Goal: Task Accomplishment & Management: Manage account settings

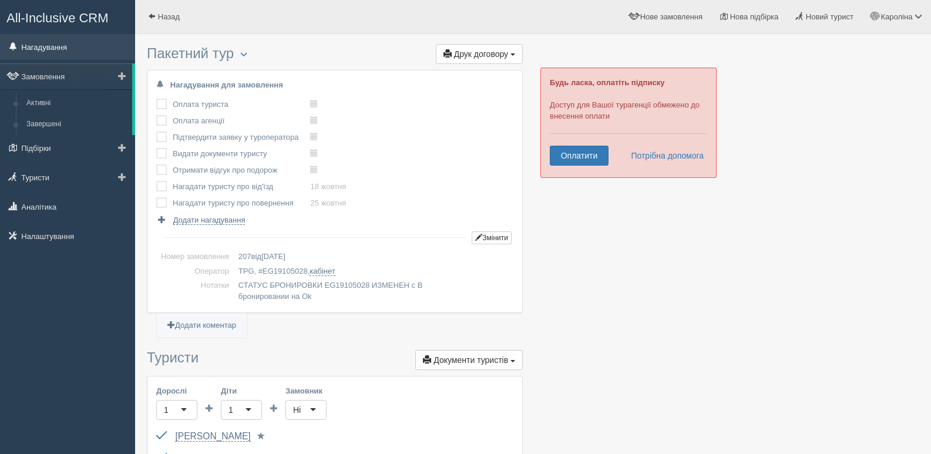
click at [56, 47] on link "Нагадування" at bounding box center [67, 47] width 135 height 26
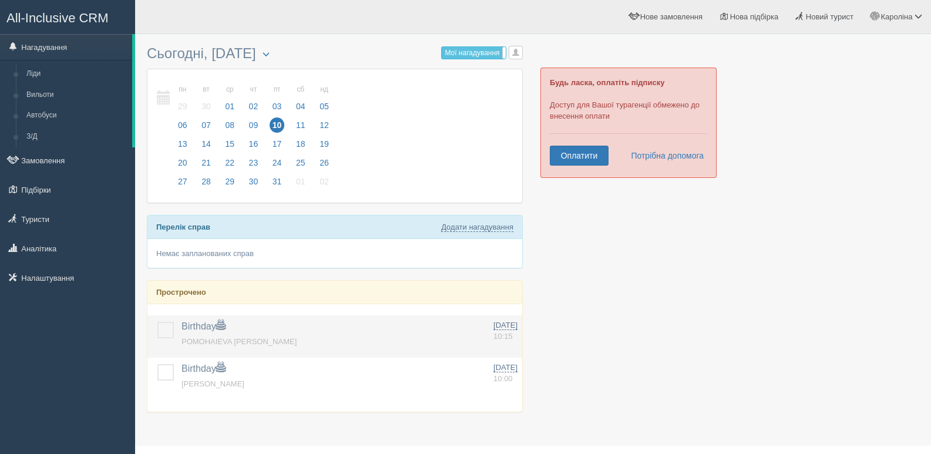
click at [167, 339] on td at bounding box center [161, 336] width 29 height 42
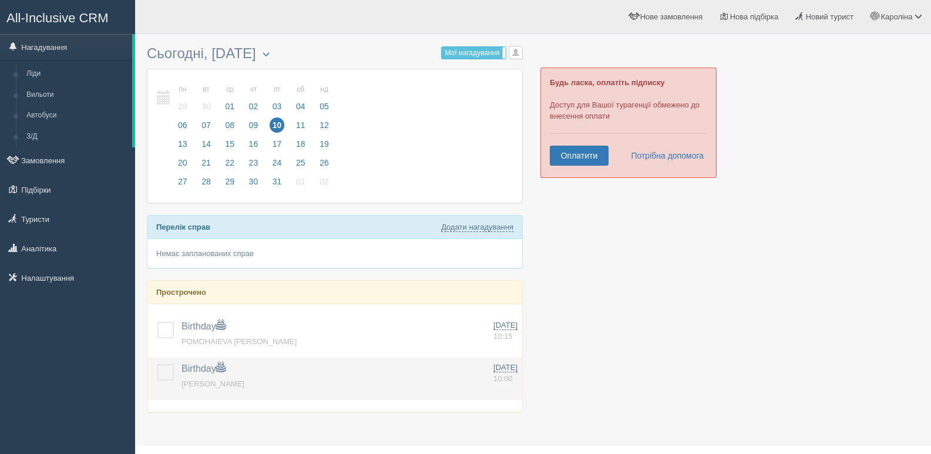
click at [157, 364] on label at bounding box center [157, 364] width 0 height 0
click at [0, 0] on input "checkbox" at bounding box center [0, 0] width 0 height 0
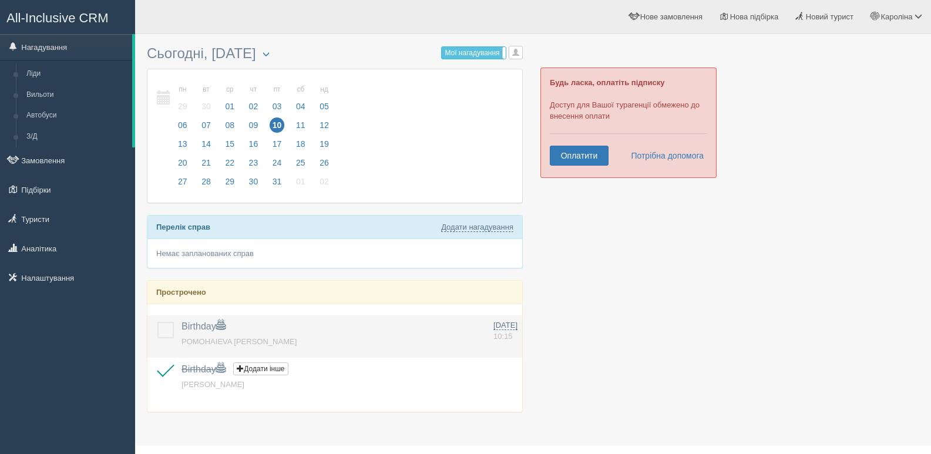
click at [157, 322] on label at bounding box center [157, 322] width 0 height 0
click at [0, 0] on input "checkbox" at bounding box center [0, 0] width 0 height 0
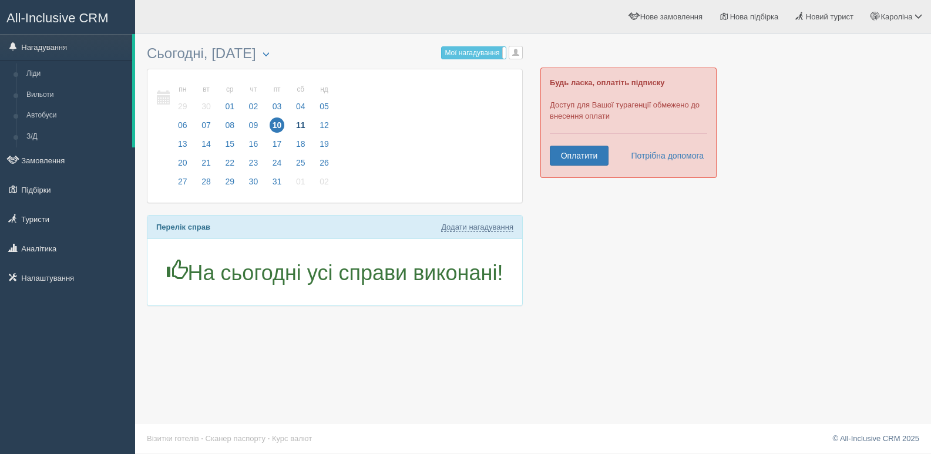
click at [300, 124] on span "11" at bounding box center [300, 125] width 15 height 15
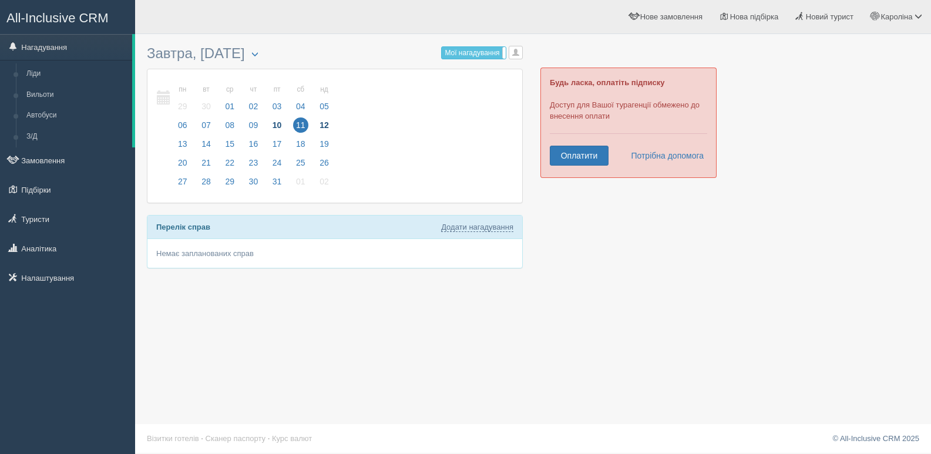
click at [323, 120] on span "12" at bounding box center [324, 125] width 15 height 15
click at [187, 146] on span "13" at bounding box center [182, 143] width 15 height 15
drag, startPoint x: 51, startPoint y: 158, endPoint x: 56, endPoint y: 157, distance: 5.9
click at [51, 157] on link "Замовлення" at bounding box center [67, 160] width 135 height 26
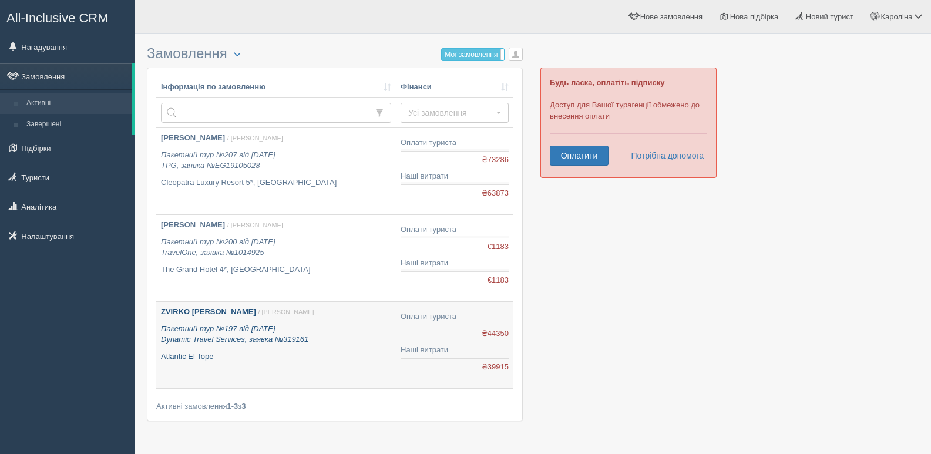
click at [298, 346] on div "ZVIRKO SVITLANA / Кароліна З. Пакетний тур №197 від 06.08.2025 Dynamic Travel S…" at bounding box center [276, 334] width 230 height 55
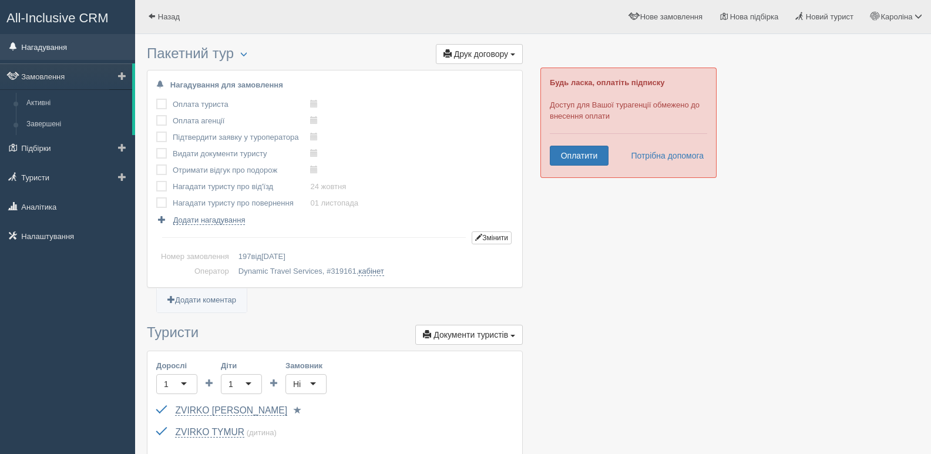
click at [53, 41] on link "Нагадування" at bounding box center [67, 47] width 135 height 26
